Goal: Information Seeking & Learning: Learn about a topic

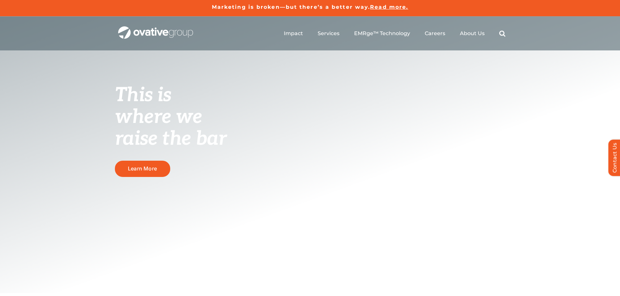
click at [379, 29] on ul "Impact Expert Insights Case Studies Awards & Press Services Media Measurement C…" at bounding box center [395, 33] width 222 height 21
click at [380, 37] on li "EMRge™ Technology" at bounding box center [382, 33] width 56 height 7
click at [383, 35] on span "EMRge™ Technology" at bounding box center [382, 33] width 56 height 7
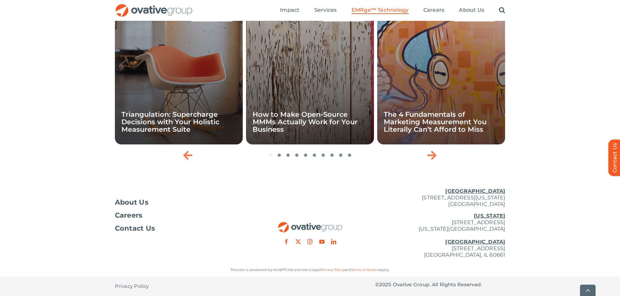
scroll to position [2179, 0]
click at [433, 161] on icon "Next slide" at bounding box center [432, 155] width 9 height 10
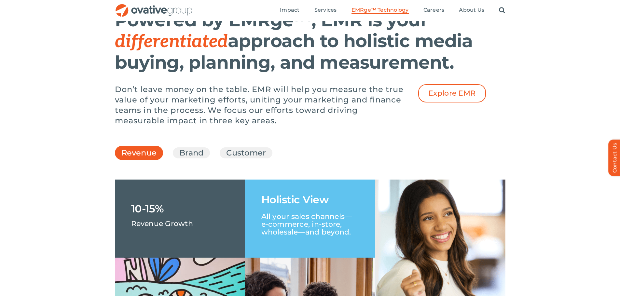
scroll to position [854, 0]
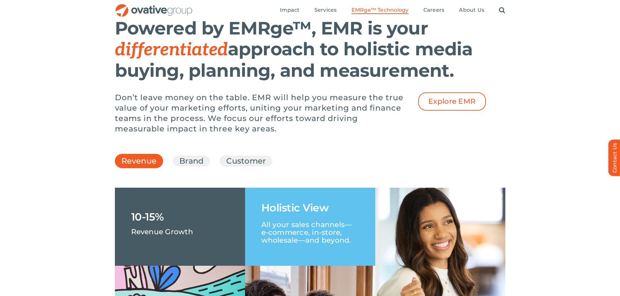
click at [325, 134] on p "Don’t leave money on the table. EMR will help you measure the true value of you…" at bounding box center [261, 113] width 293 height 42
click at [333, 134] on p "Don’t leave money on the table. EMR will help you measure the true value of you…" at bounding box center [261, 113] width 293 height 42
click at [336, 141] on div "Don’t leave money on the table. EMR will help you measure the true value of you…" at bounding box center [261, 116] width 293 height 48
click at [192, 167] on link "Brand" at bounding box center [191, 161] width 24 height 11
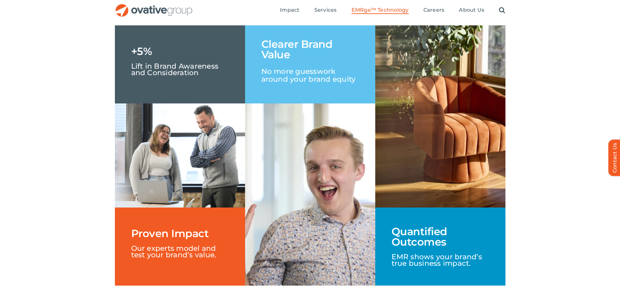
scroll to position [1006, 0]
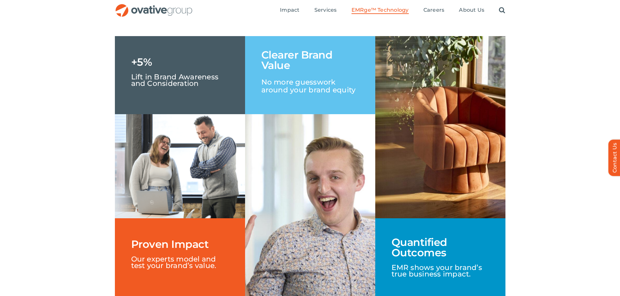
click at [250, 15] on link "Customer" at bounding box center [246, 9] width 40 height 11
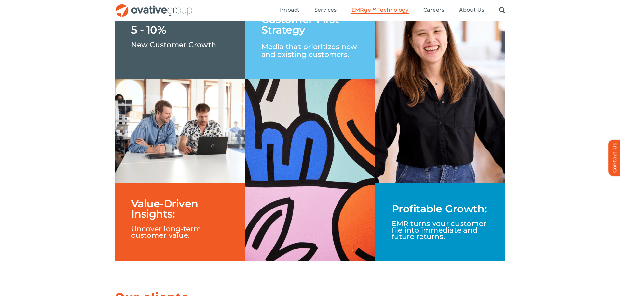
scroll to position [920, 0]
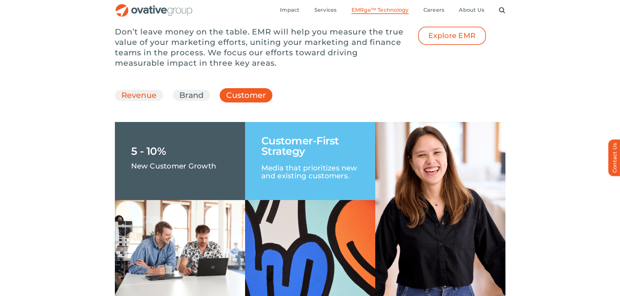
click at [141, 101] on link "Revenue" at bounding box center [138, 95] width 35 height 11
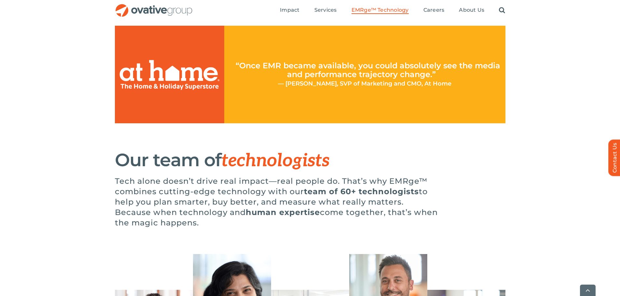
scroll to position [1721, 0]
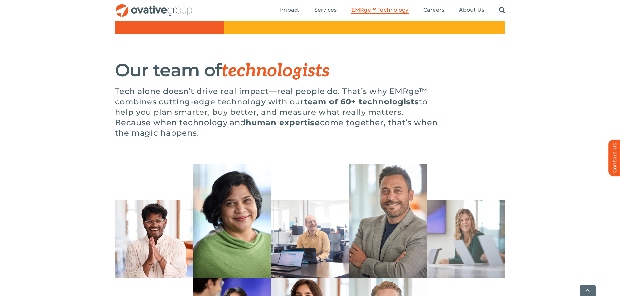
click at [29, 272] on div "Sid, Manager, Reporting & Data Management Koel, Director, Data Science, Strateg…" at bounding box center [310, 221] width 620 height 114
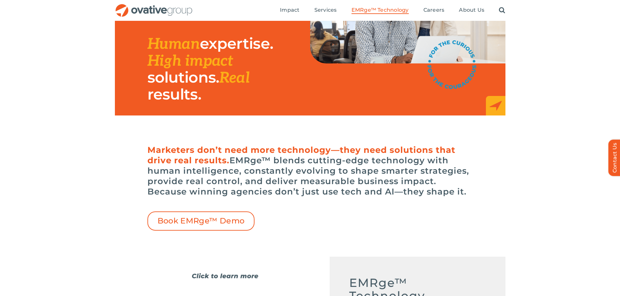
scroll to position [0, 0]
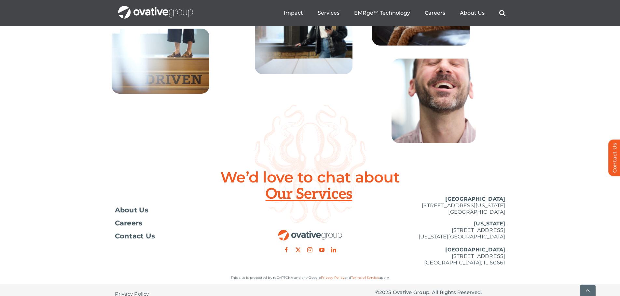
scroll to position [2366, 0]
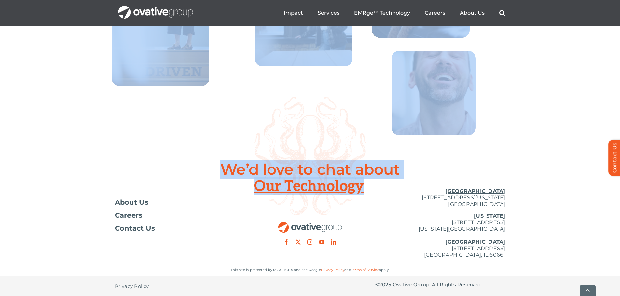
drag, startPoint x: 314, startPoint y: 136, endPoint x: 110, endPoint y: 128, distance: 203.3
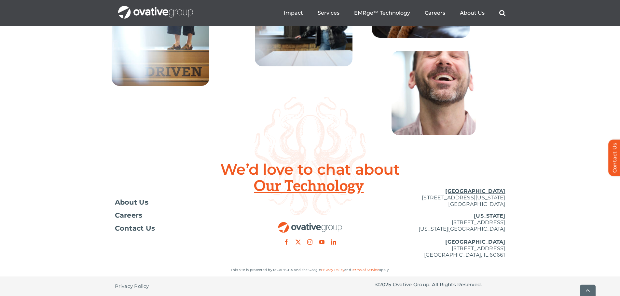
click at [356, 120] on icon at bounding box center [310, 156] width 113 height 119
click at [355, 99] on icon at bounding box center [310, 156] width 113 height 119
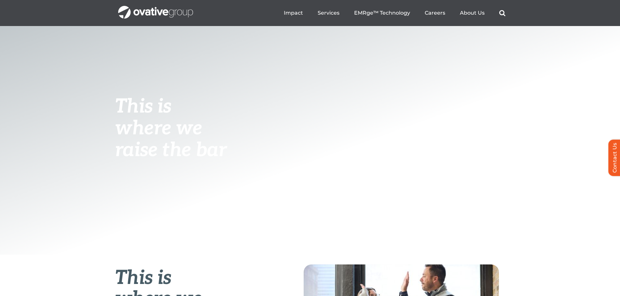
scroll to position [0, 0]
